Goal: Information Seeking & Learning: Learn about a topic

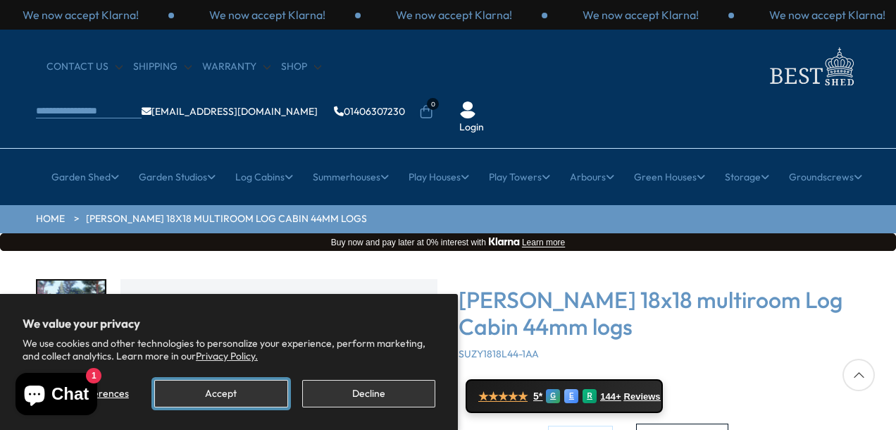
click at [220, 392] on button "Accept" at bounding box center [220, 393] width 133 height 27
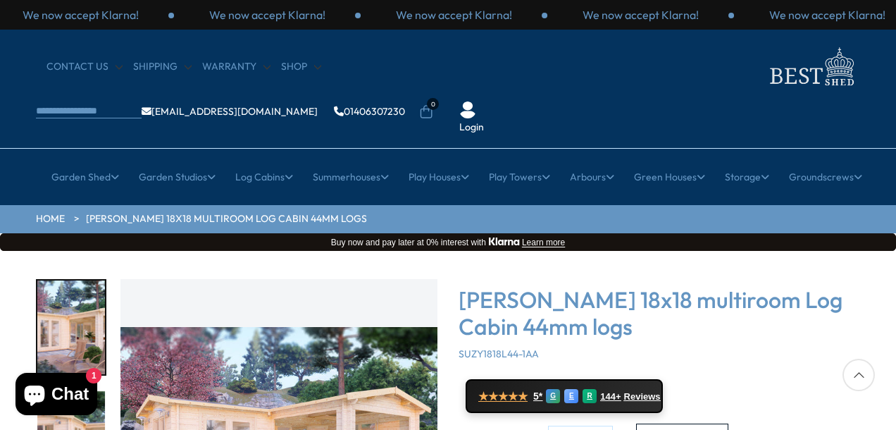
drag, startPoint x: 775, startPoint y: 304, endPoint x: 762, endPoint y: 307, distance: 13.7
click at [764, 306] on div "[PERSON_NAME] 18x18 multiroom Log Cabin 44mm logs SUZY1818L44-1AA" at bounding box center [658, 323] width 401 height 75
click at [423, 279] on img "1 / 7" at bounding box center [278, 437] width 317 height 317
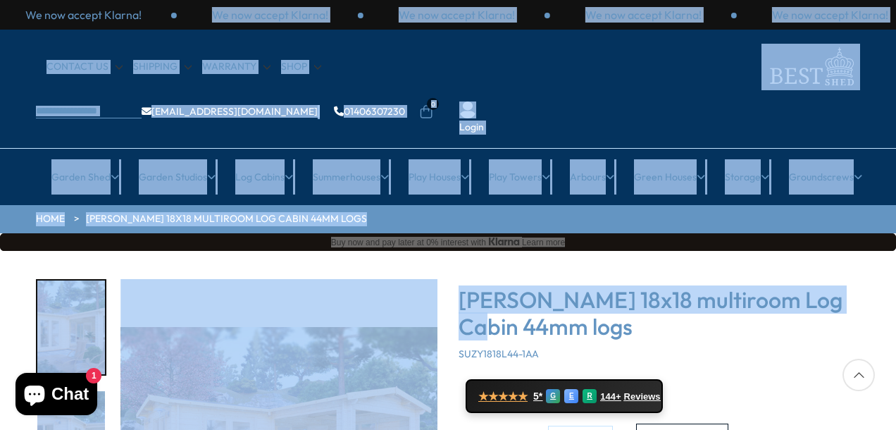
drag, startPoint x: 895, startPoint y: 26, endPoint x: 895, endPoint y: 257, distance: 231.0
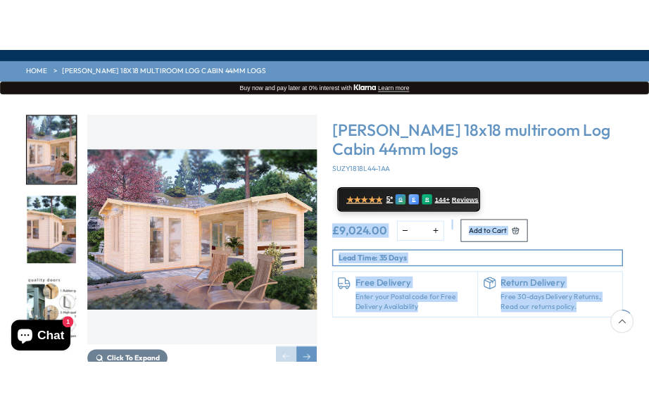
scroll to position [289, 0]
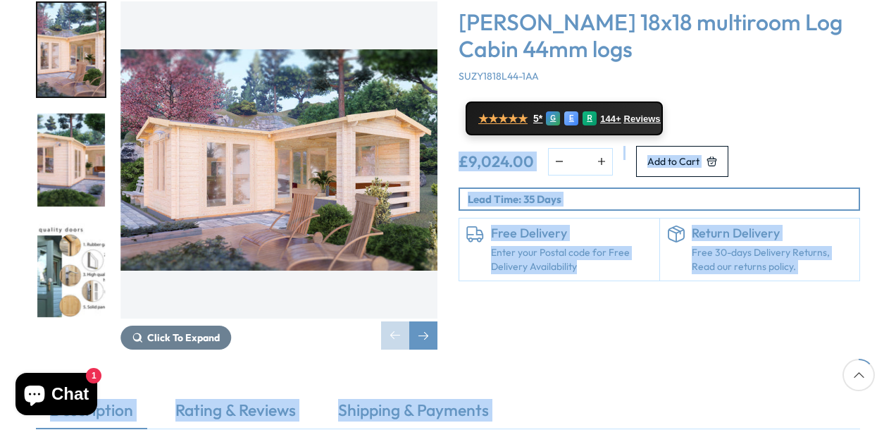
drag, startPoint x: 895, startPoint y: 318, endPoint x: 898, endPoint y: 432, distance: 113.4
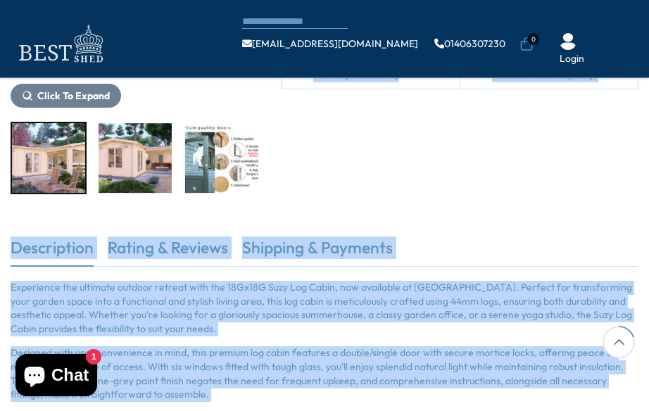
click at [548, 170] on div "[PERSON_NAME] 18x18 multiroom Log Cabin 44mm logs SUZY1818L44-1AA ★★★★★ 5* G E …" at bounding box center [459, 10] width 379 height 367
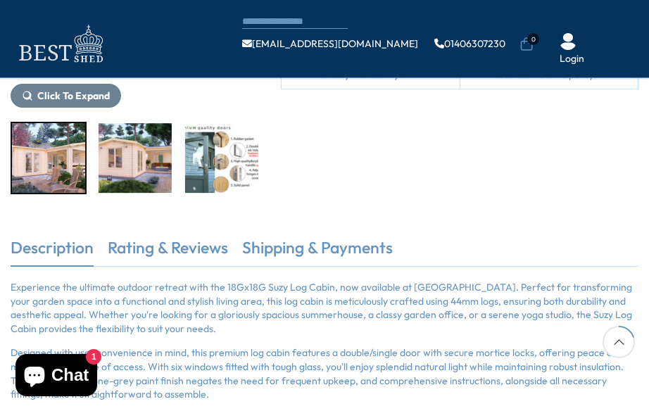
click at [48, 168] on img "1 / 7" at bounding box center [48, 158] width 73 height 70
click at [56, 158] on img "1 / 7" at bounding box center [48, 158] width 73 height 70
click at [61, 94] on span "Click To Expand" at bounding box center [73, 95] width 73 height 13
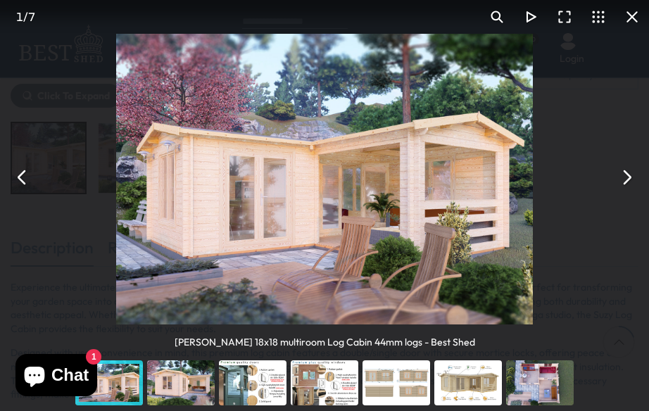
click at [174, 384] on div "You can close this modal content with the ESC key" at bounding box center [181, 383] width 72 height 56
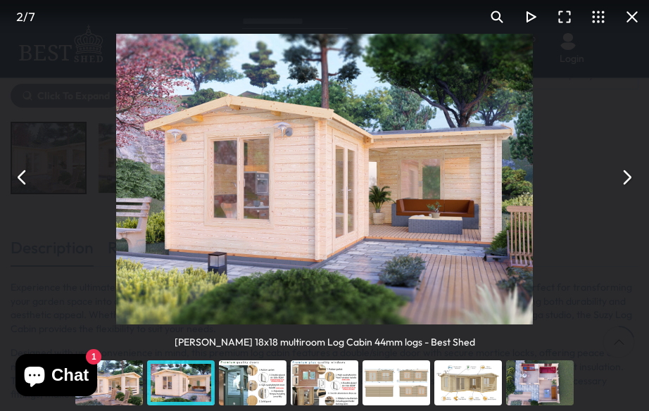
click at [261, 387] on div "You can close this modal content with the ESC key" at bounding box center [253, 383] width 72 height 56
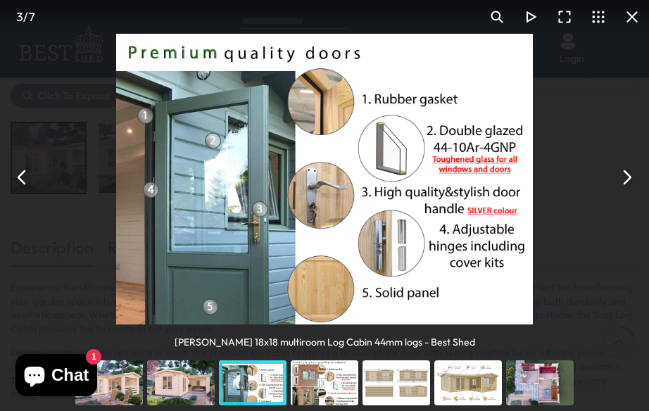
click at [322, 389] on div "You can close this modal content with the ESC key" at bounding box center [325, 383] width 72 height 56
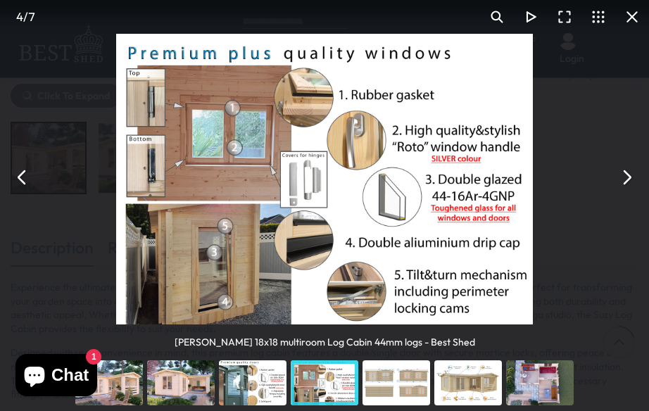
click at [630, 175] on button "You can close this modal content with the ESC key" at bounding box center [627, 178] width 34 height 34
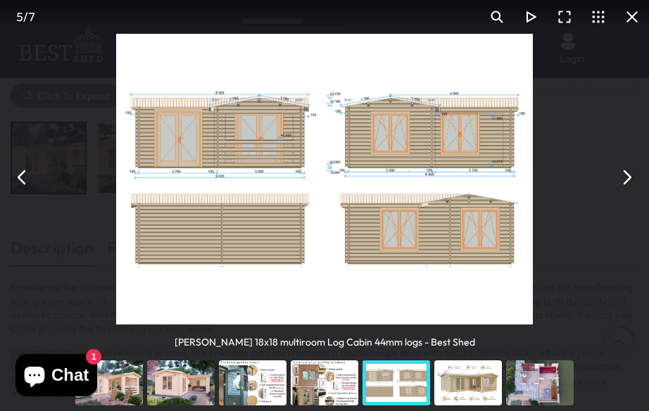
click at [629, 175] on button "You can close this modal content with the ESC key" at bounding box center [627, 178] width 34 height 34
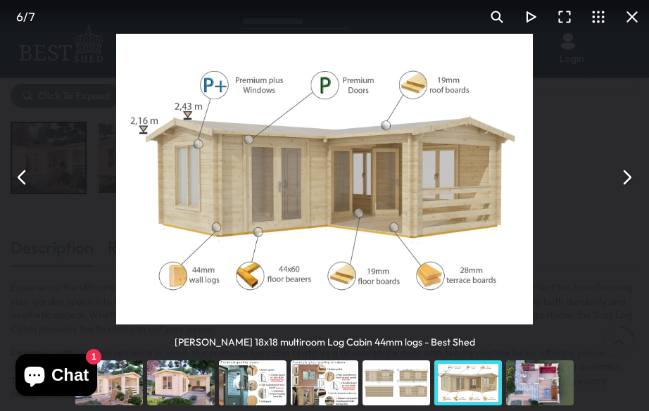
click at [629, 175] on button "You can close this modal content with the ESC key" at bounding box center [627, 178] width 34 height 34
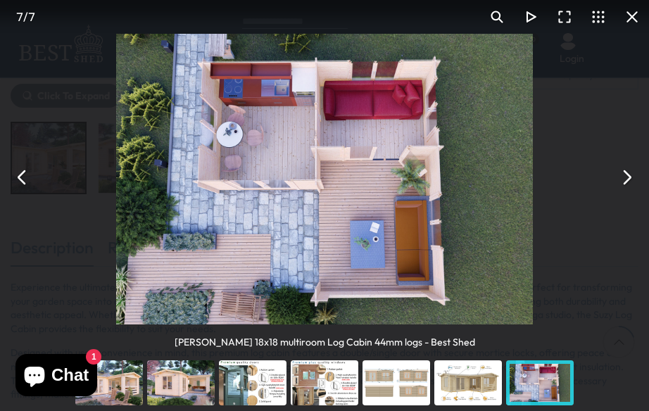
click at [630, 175] on button "You can close this modal content with the ESC key" at bounding box center [627, 178] width 34 height 34
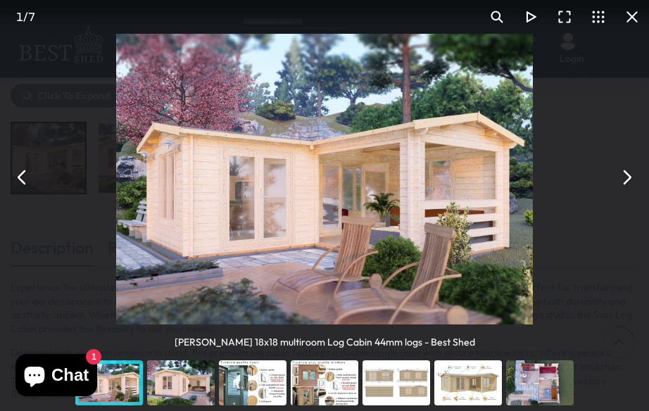
click at [630, 175] on button "You can close this modal content with the ESC key" at bounding box center [627, 178] width 34 height 34
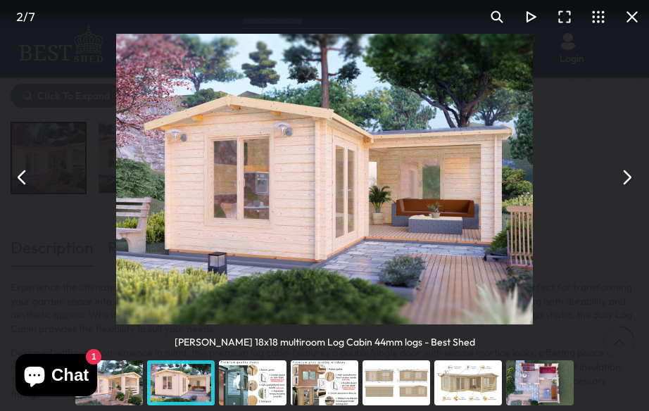
click at [630, 175] on button "You can close this modal content with the ESC key" at bounding box center [627, 178] width 34 height 34
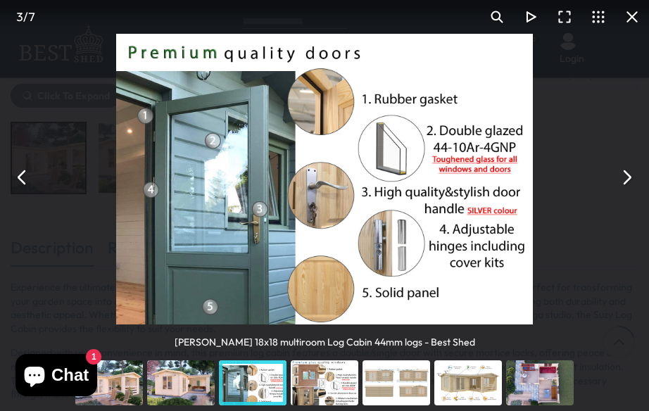
click at [630, 175] on button "You can close this modal content with the ESC key" at bounding box center [627, 178] width 34 height 34
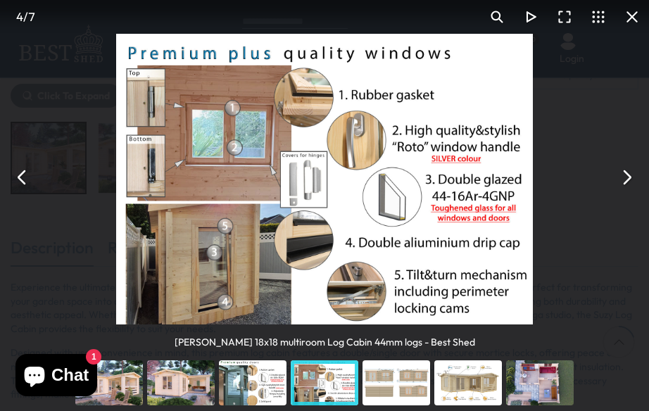
click at [630, 175] on button "You can close this modal content with the ESC key" at bounding box center [627, 178] width 34 height 34
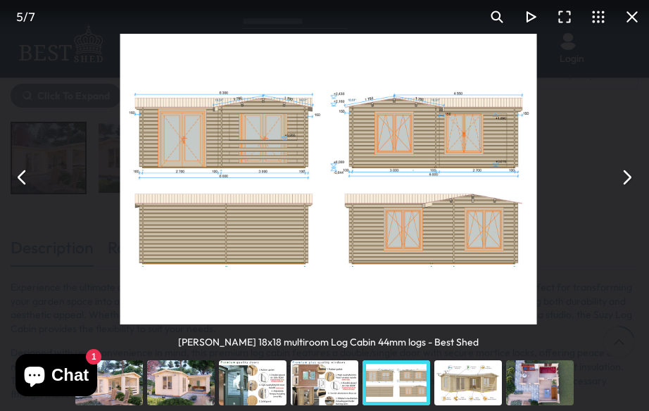
click at [630, 175] on button "You can close this modal content with the ESC key" at bounding box center [627, 178] width 34 height 34
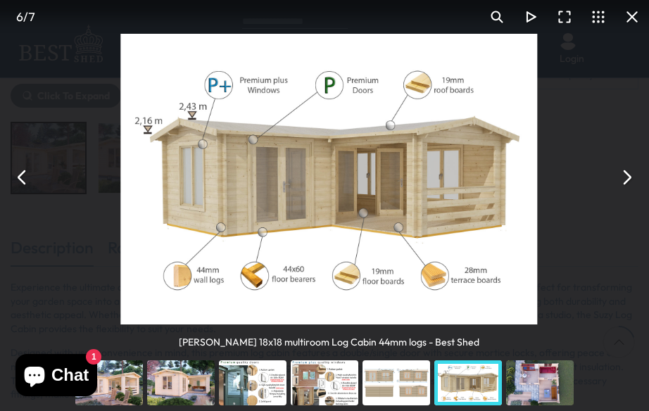
click at [630, 175] on button "You can close this modal content with the ESC key" at bounding box center [627, 178] width 34 height 34
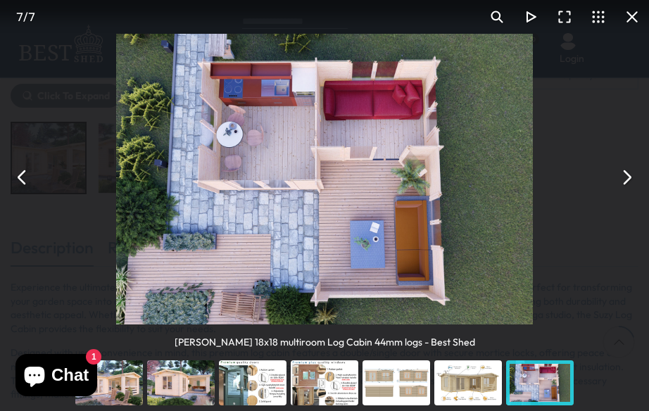
click at [632, 15] on button "You can close this modal content with the ESC key" at bounding box center [632, 17] width 34 height 34
